Goal: Task Accomplishment & Management: Use online tool/utility

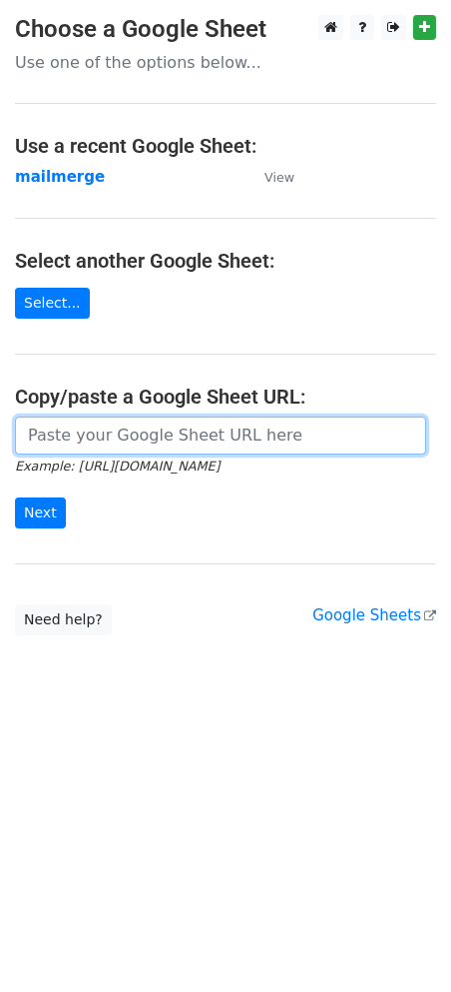
click at [166, 439] on input "url" at bounding box center [220, 435] width 411 height 38
paste input "[URL][DOMAIN_NAME]"
type input "[URL][DOMAIN_NAME]"
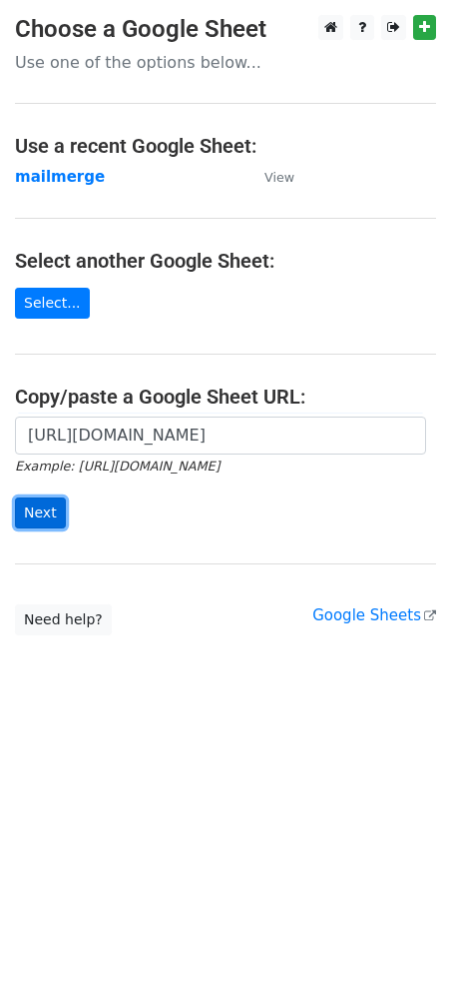
scroll to position [0, 0]
click at [57, 510] on input "Next" at bounding box center [40, 512] width 51 height 31
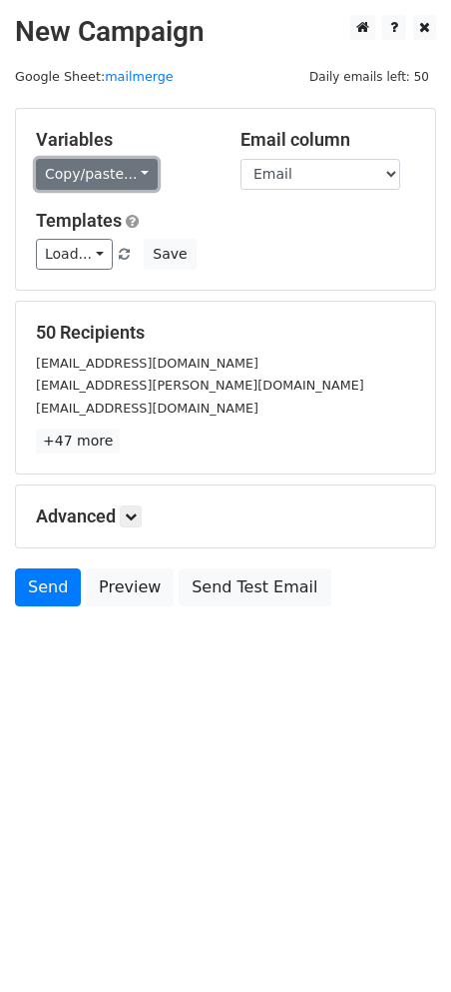
click at [75, 177] on link "Copy/paste..." at bounding box center [97, 174] width 122 height 31
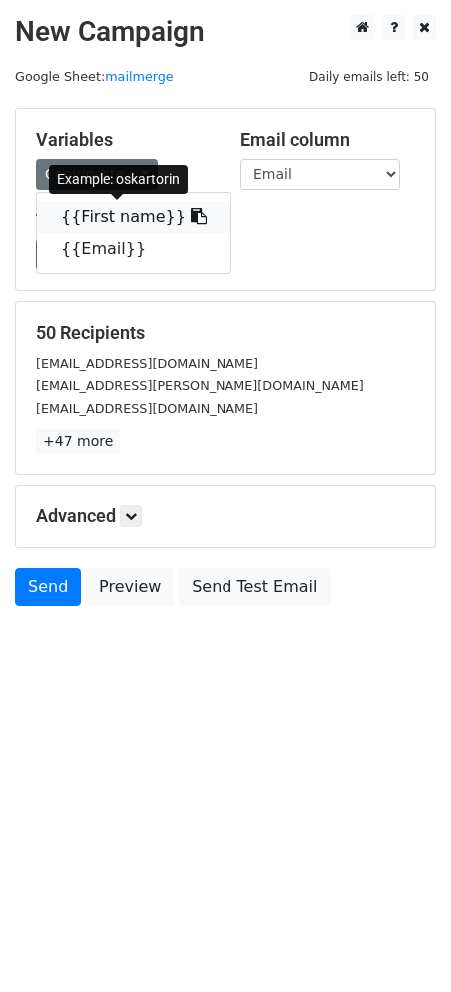
click at [108, 210] on link "{{First name}}" at bounding box center [134, 217] width 194 height 32
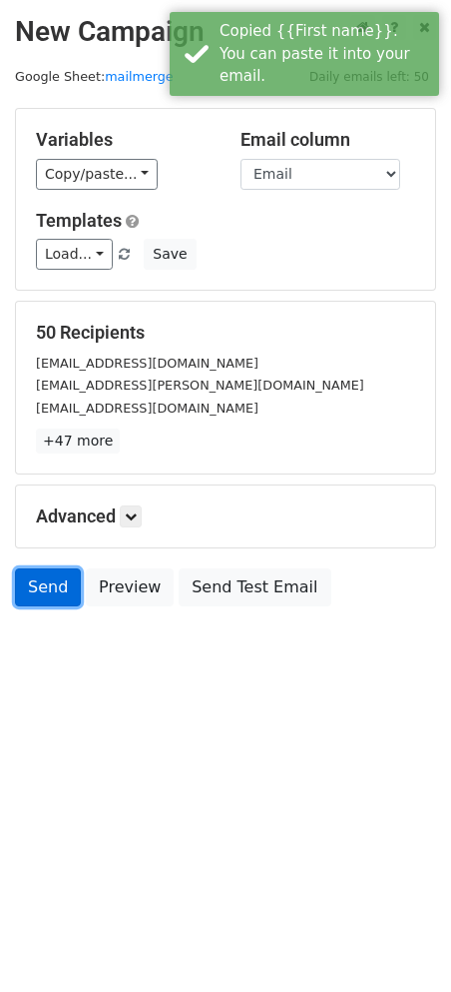
click at [25, 590] on link "Send" at bounding box center [48, 587] width 66 height 38
